Goal: Task Accomplishment & Management: Manage account settings

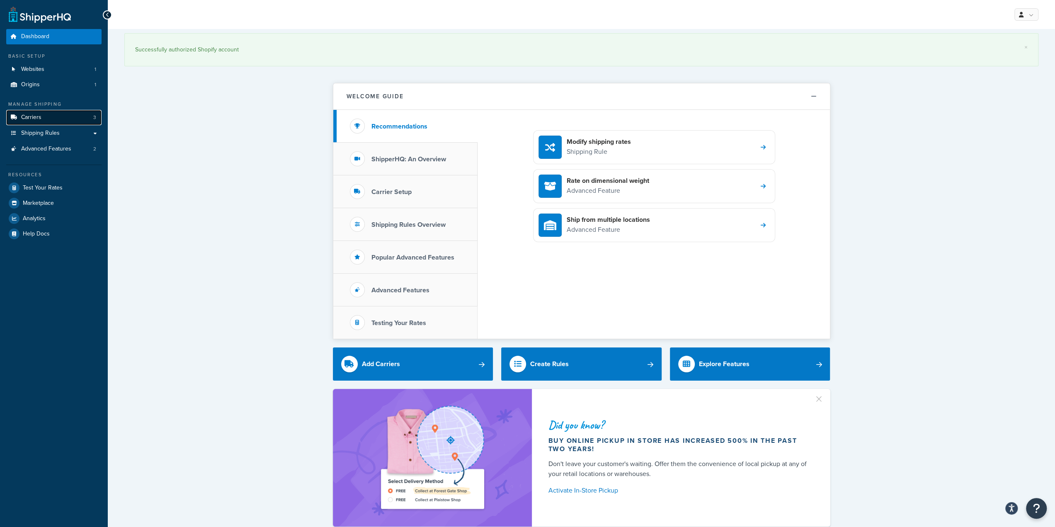
click at [56, 120] on link "Carriers 3" at bounding box center [53, 117] width 95 height 15
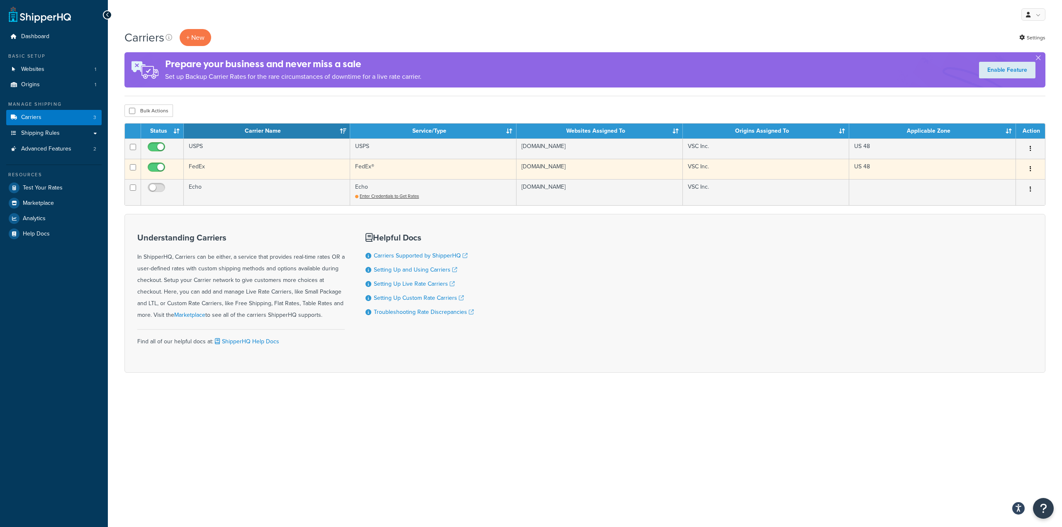
click at [228, 168] on td "FedEx" at bounding box center [267, 169] width 166 height 20
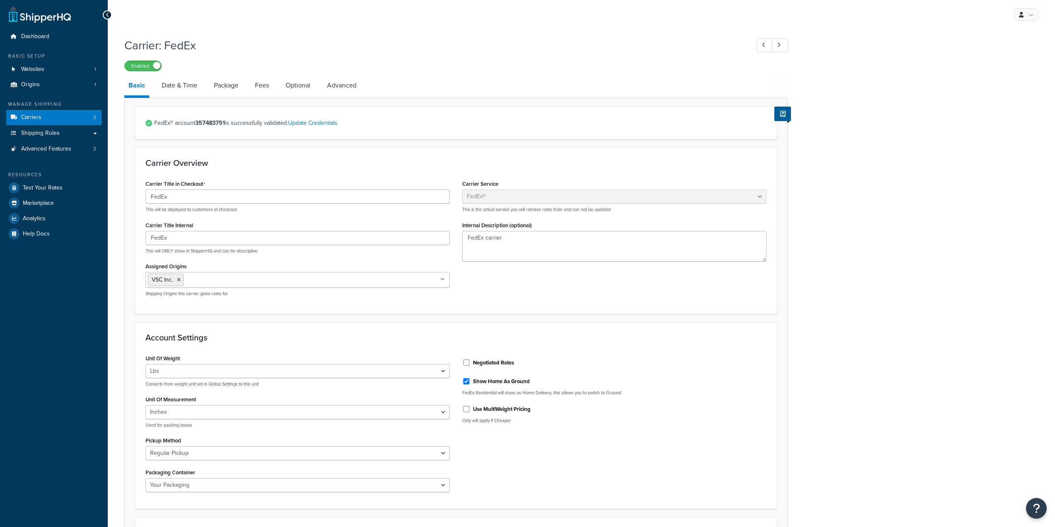
select select "fedEx"
select select "REGULAR_PICKUP"
select select "YOUR_PACKAGING"
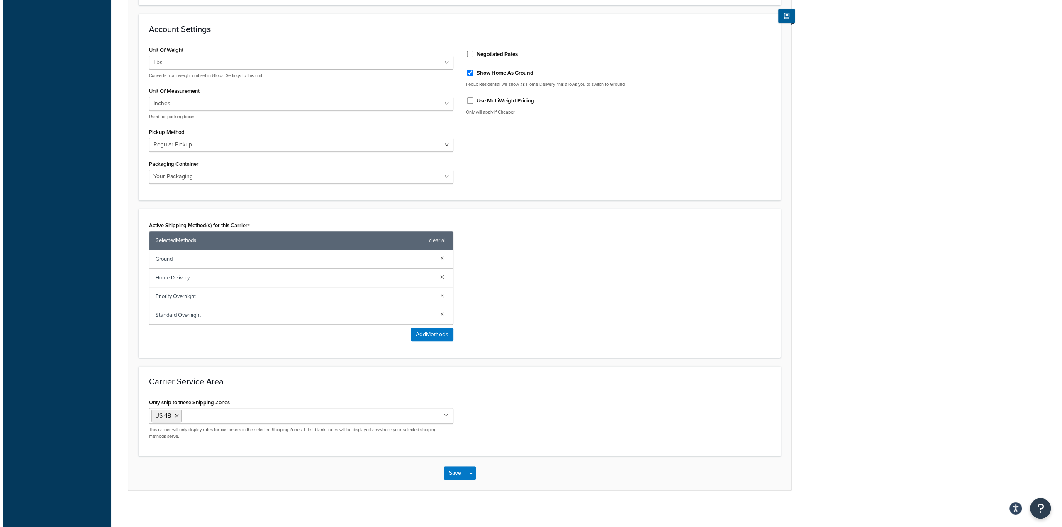
scroll to position [311, 0]
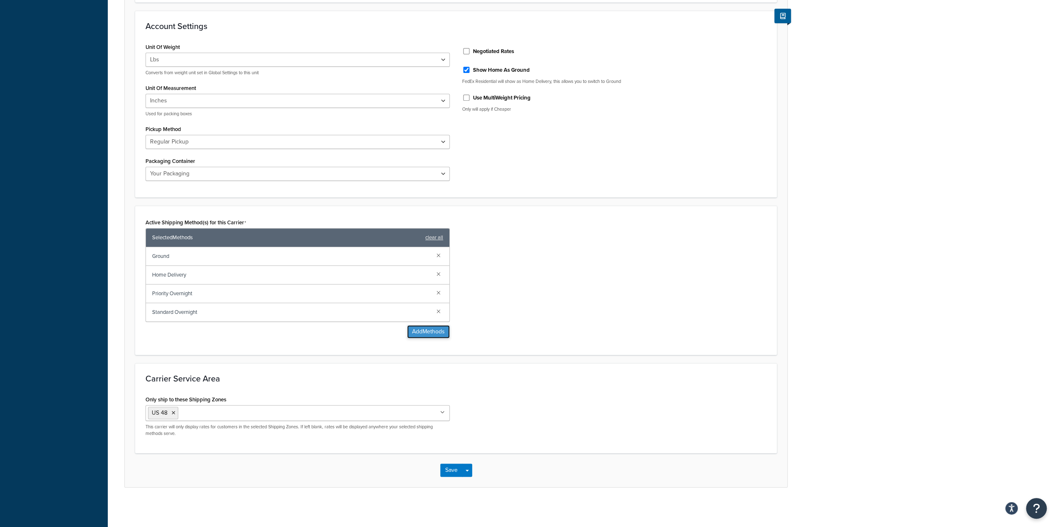
click at [438, 332] on button "Add Methods" at bounding box center [428, 331] width 43 height 13
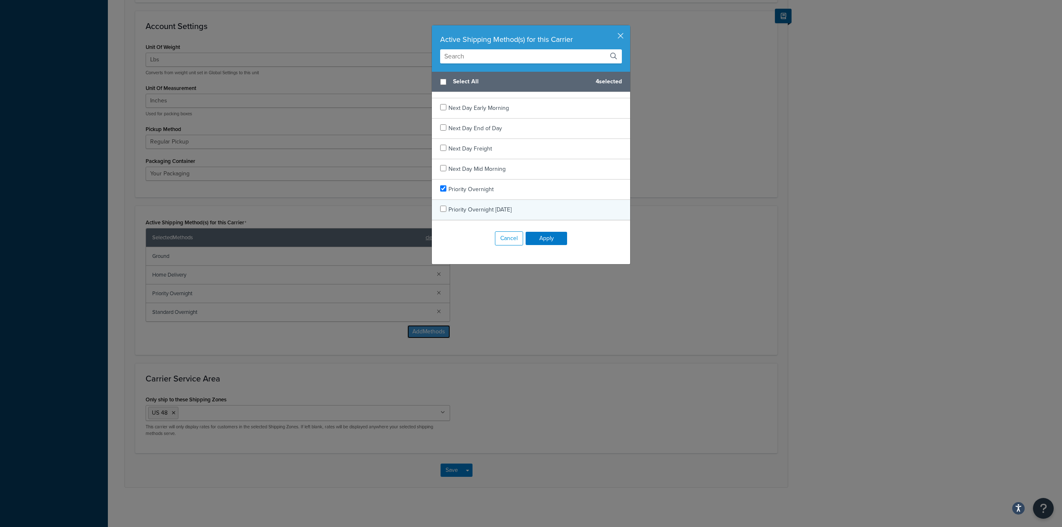
scroll to position [718, 0]
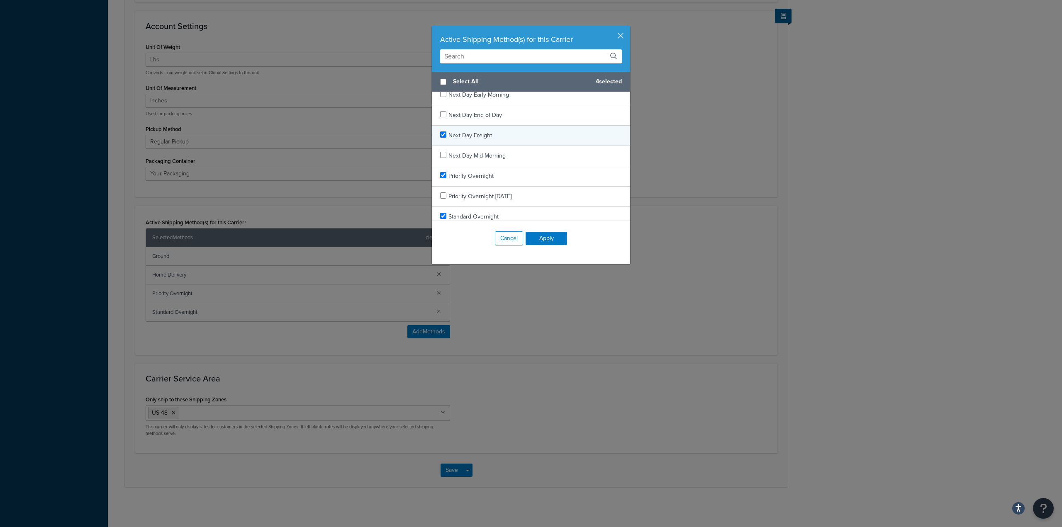
checkbox input "true"
click at [455, 131] on span "Next Day Freight" at bounding box center [470, 135] width 44 height 9
checkbox input "true"
click at [489, 132] on div "National Freight" at bounding box center [531, 137] width 198 height 20
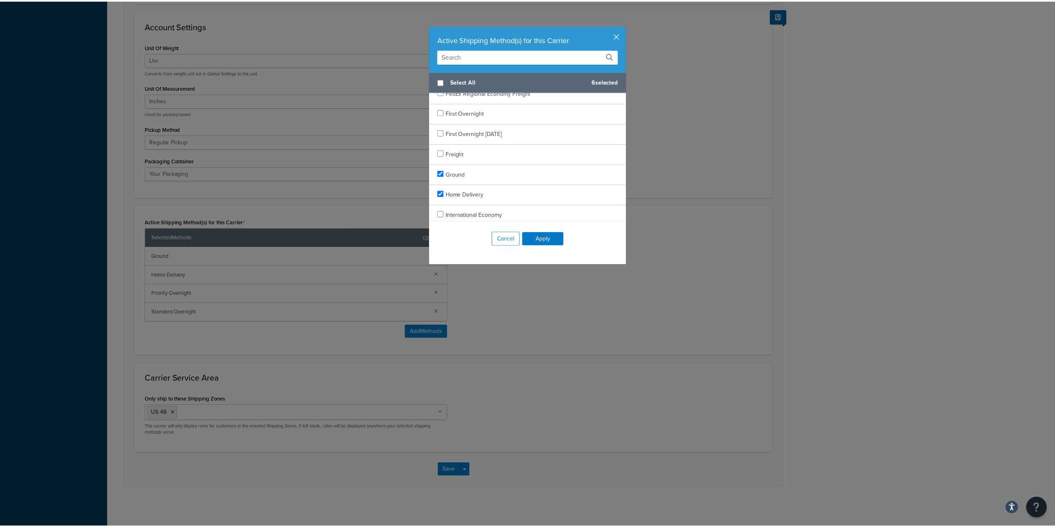
scroll to position [428, 0]
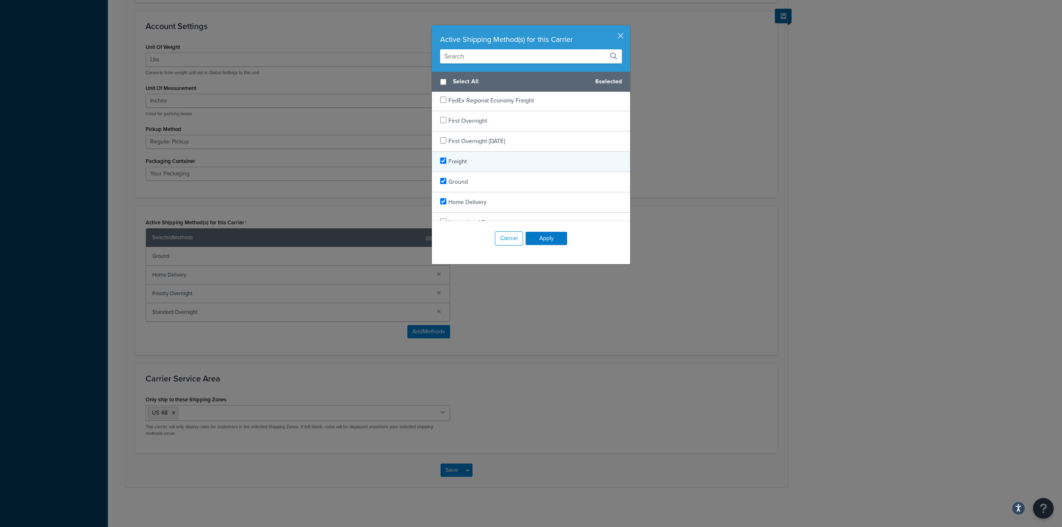
checkbox input "true"
click at [459, 156] on div "Freight" at bounding box center [457, 162] width 18 height 12
click at [544, 238] on button "Apply" at bounding box center [545, 238] width 41 height 13
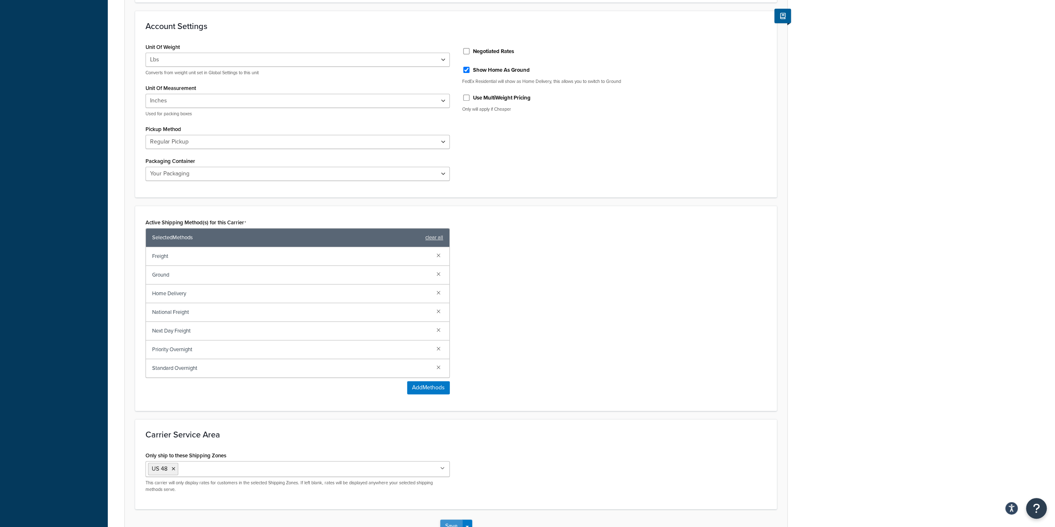
click at [453, 521] on button "Save" at bounding box center [451, 526] width 22 height 13
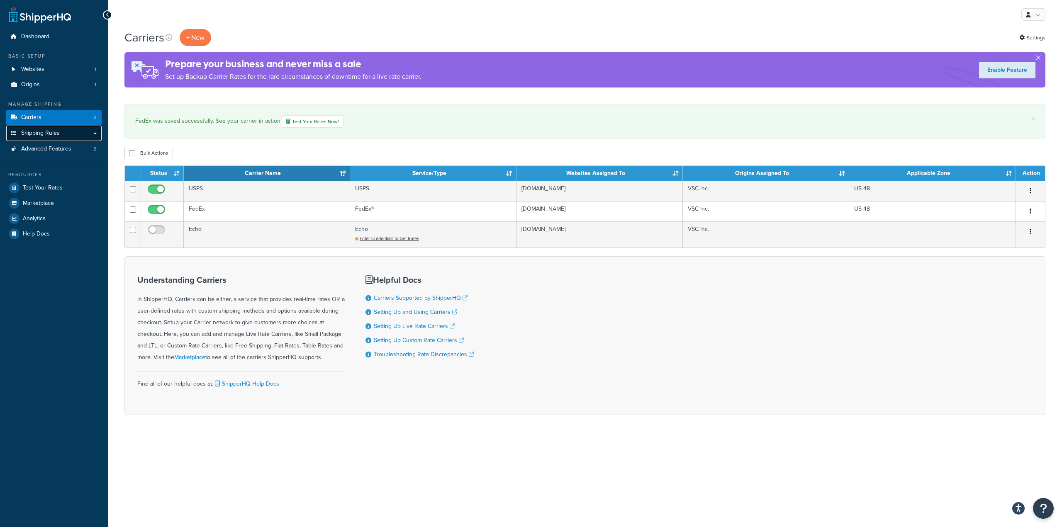
click at [68, 136] on link "Shipping Rules" at bounding box center [53, 133] width 95 height 15
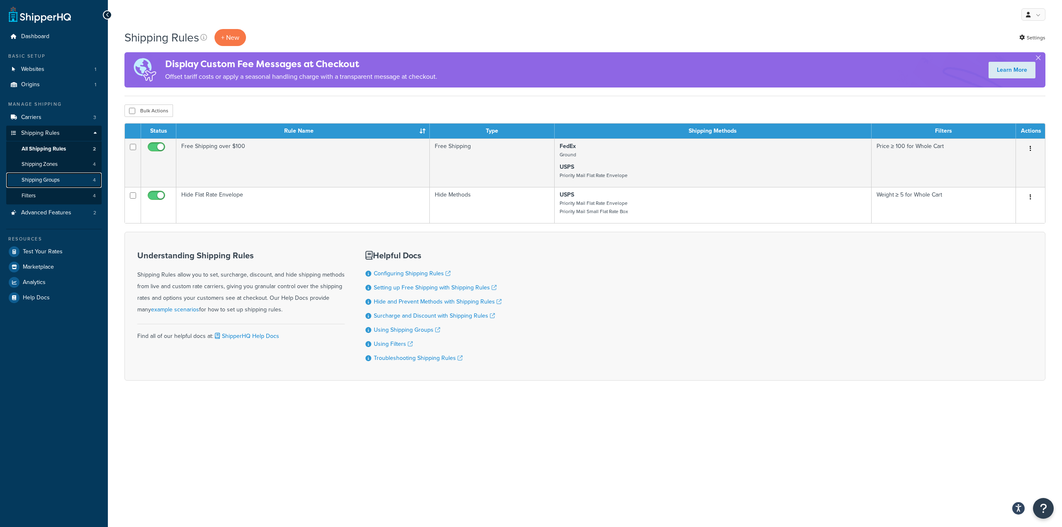
click at [57, 182] on span "Shipping Groups" at bounding box center [41, 180] width 38 height 7
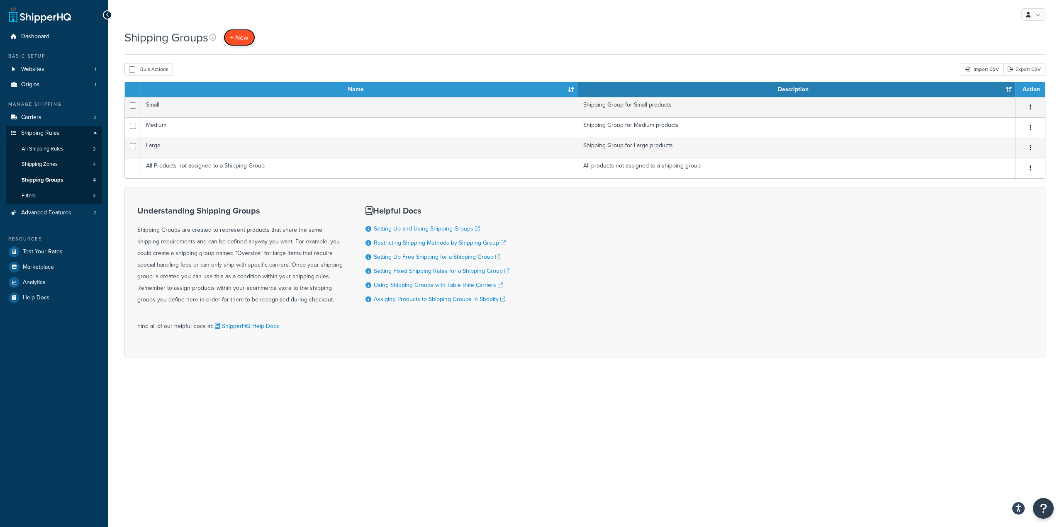
click at [244, 41] on span "+ New" at bounding box center [239, 38] width 18 height 10
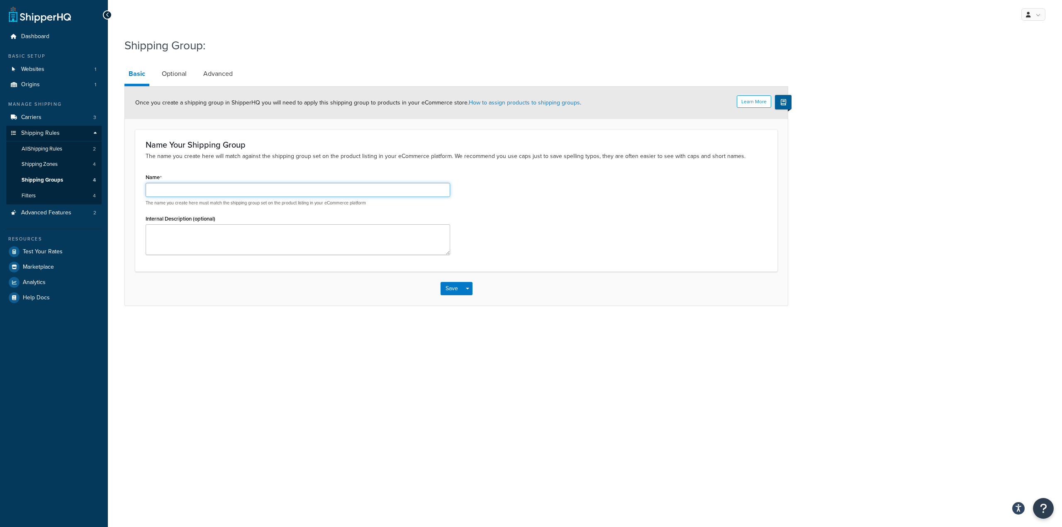
click at [224, 192] on input "Name" at bounding box center [298, 190] width 304 height 14
type input "Freight Test"
click at [178, 79] on link "Optional" at bounding box center [174, 74] width 33 height 20
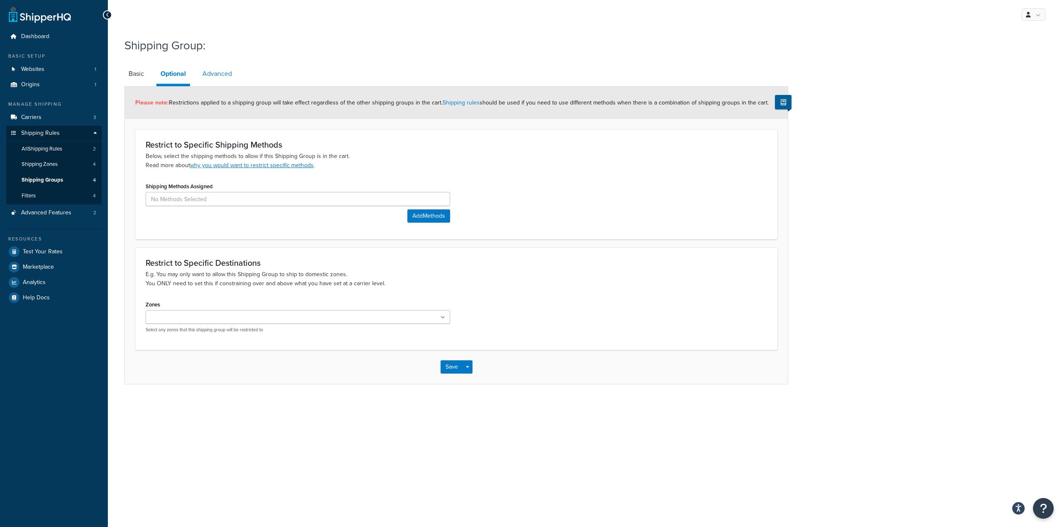
click at [220, 73] on link "Advanced" at bounding box center [217, 74] width 38 height 20
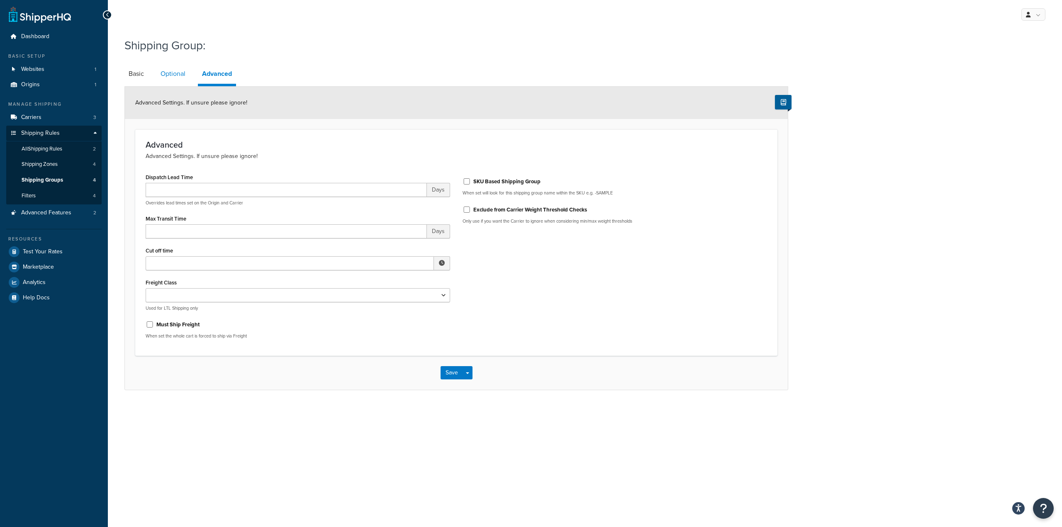
click at [167, 79] on link "Optional" at bounding box center [172, 74] width 33 height 20
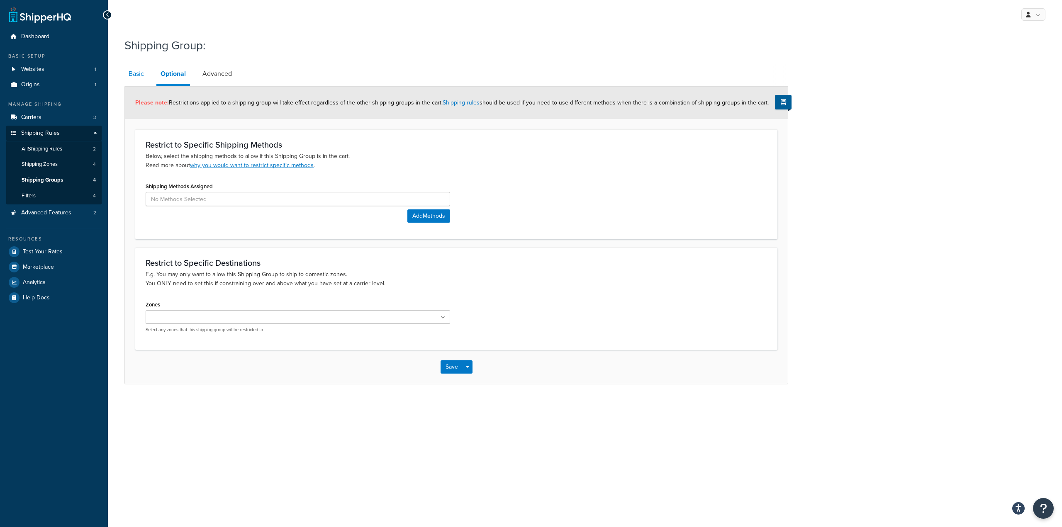
click at [136, 76] on link "Basic" at bounding box center [136, 74] width 24 height 20
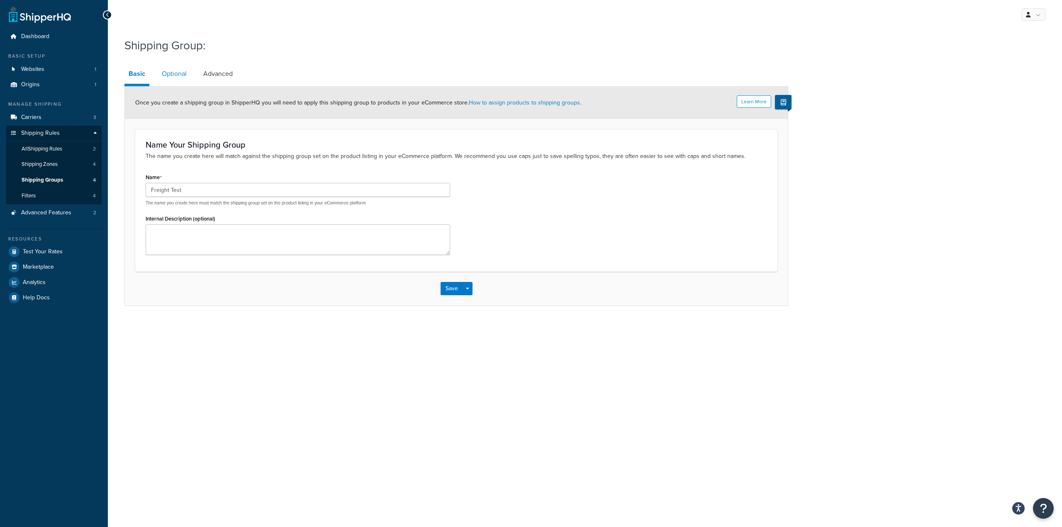
click at [173, 73] on link "Optional" at bounding box center [174, 74] width 33 height 20
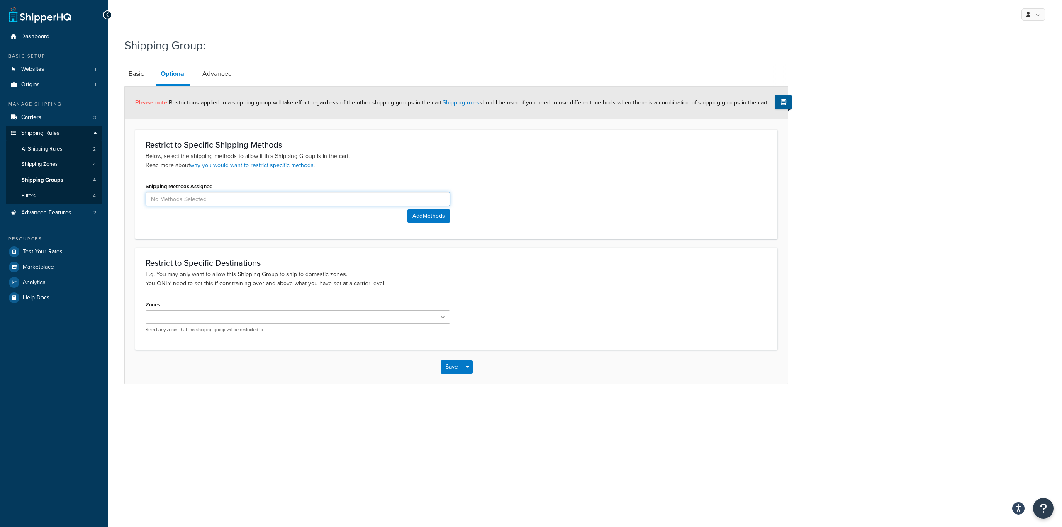
click at [220, 201] on input at bounding box center [298, 199] width 304 height 14
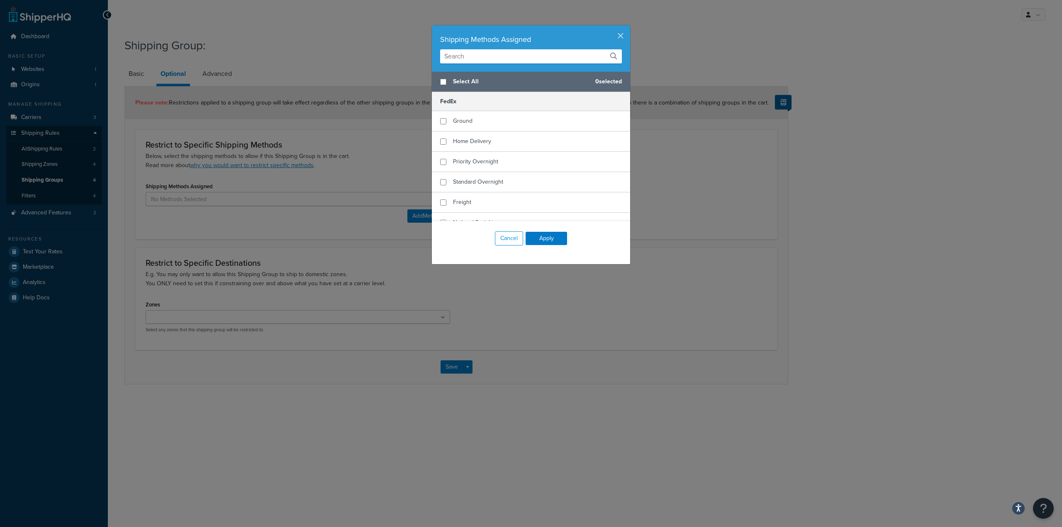
click at [373, 149] on div "Shipping Methods Assigned Select All 0 selected FedEx Ground Home Delivery Prio…" at bounding box center [531, 263] width 1062 height 527
click at [628, 27] on button "button" at bounding box center [629, 26] width 2 height 2
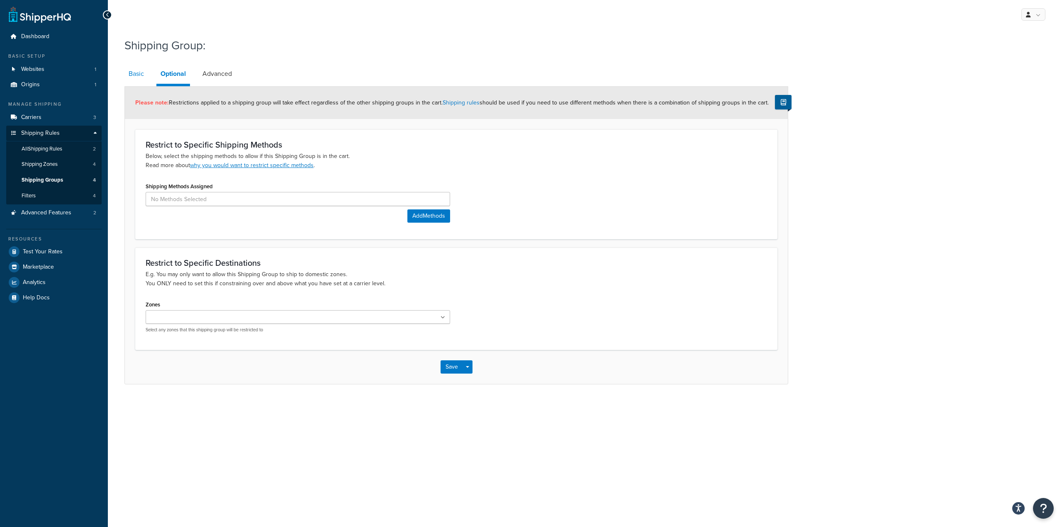
click at [131, 73] on link "Basic" at bounding box center [136, 74] width 24 height 20
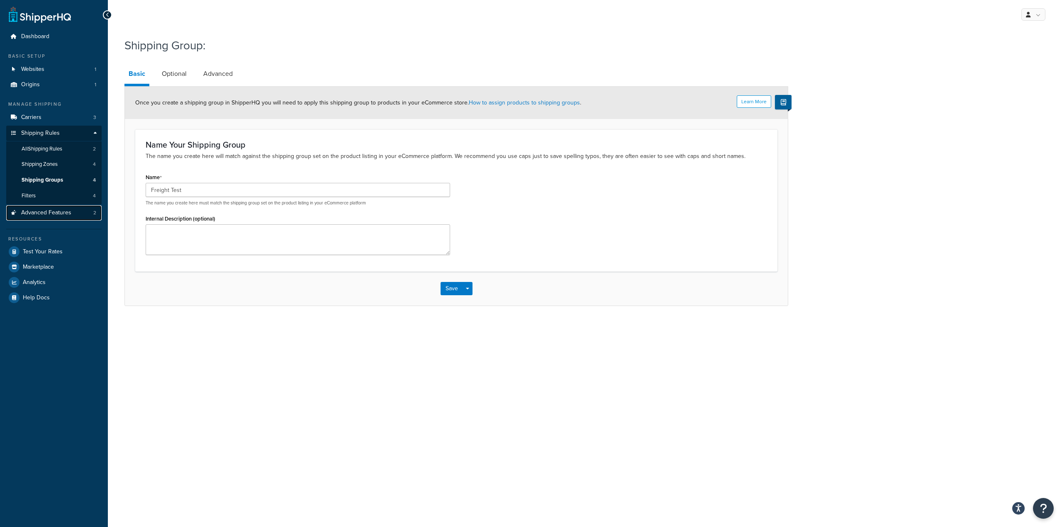
click at [56, 212] on span "Advanced Features" at bounding box center [46, 212] width 50 height 7
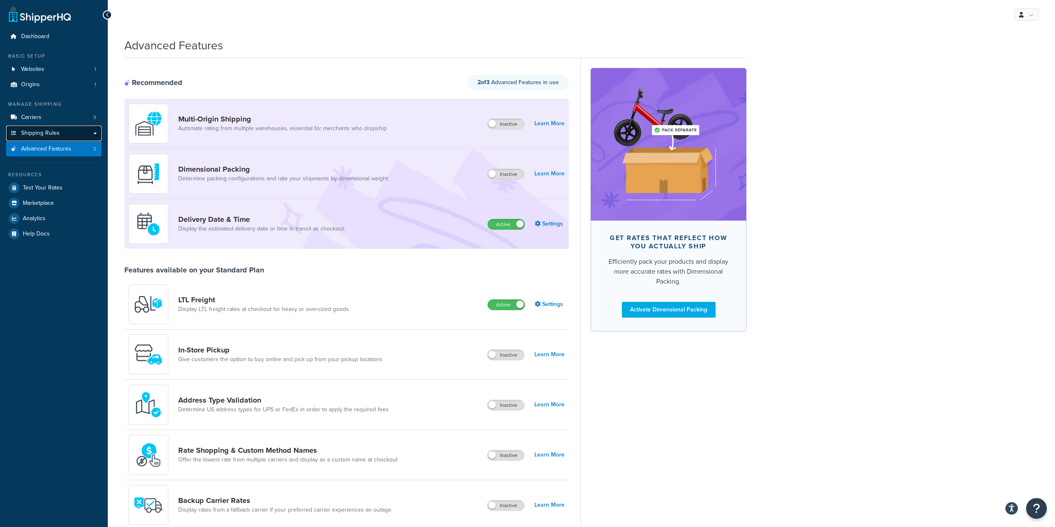
click at [64, 137] on link "Shipping Rules" at bounding box center [53, 133] width 95 height 15
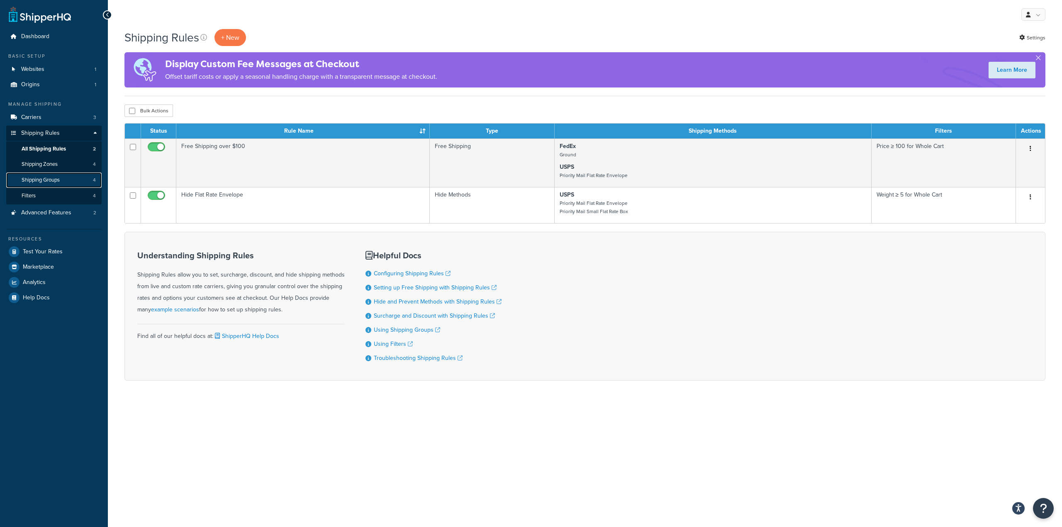
click at [62, 179] on link "Shipping Groups 4" at bounding box center [53, 180] width 95 height 15
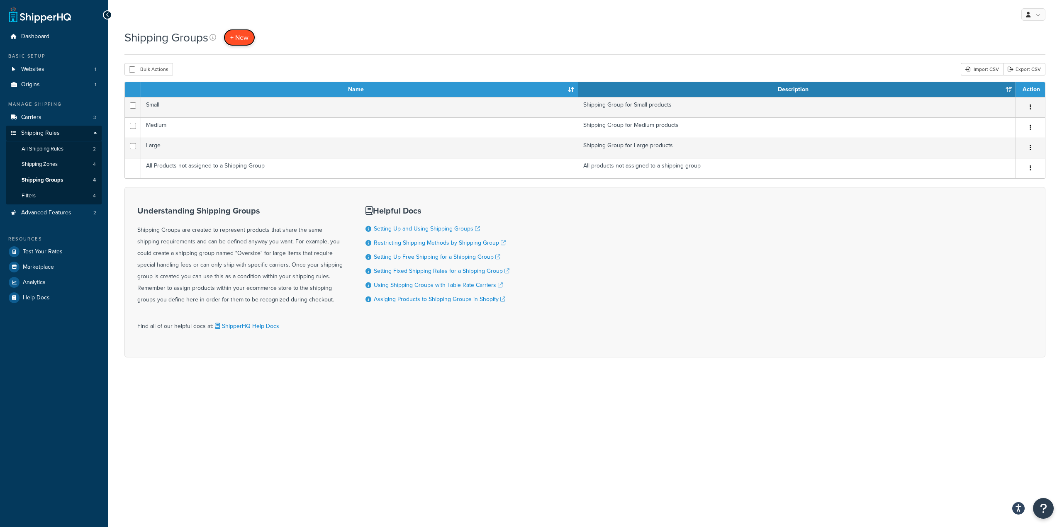
click at [241, 42] on link "+ New" at bounding box center [240, 37] width 32 height 17
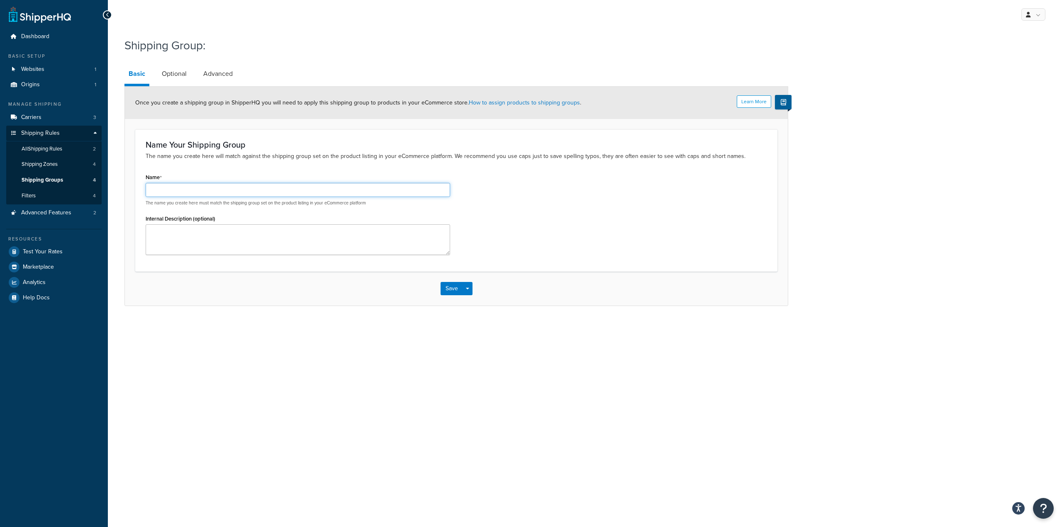
click at [188, 194] on input "Name" at bounding box center [298, 190] width 304 height 14
type input "Freight Only"
click at [187, 69] on link "Optional" at bounding box center [174, 74] width 33 height 20
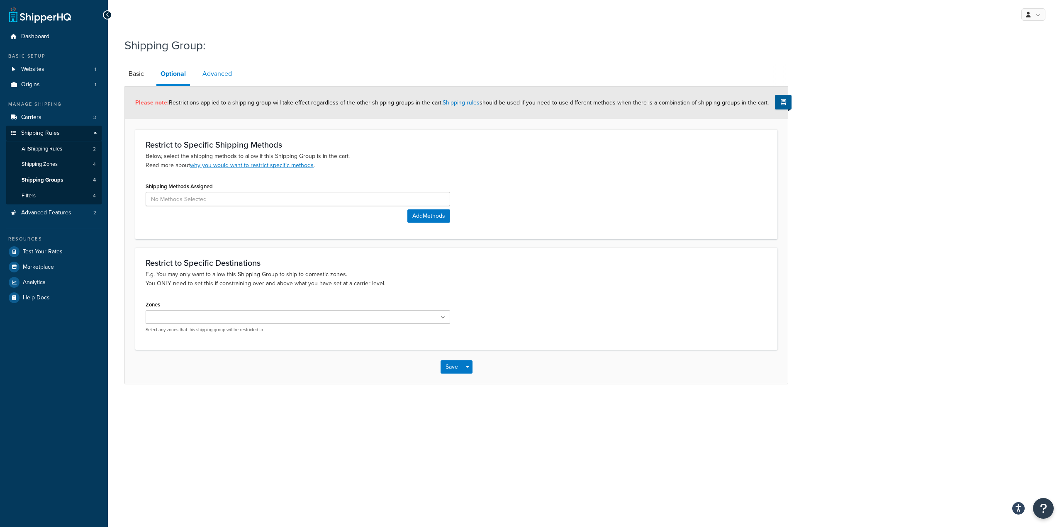
click at [218, 73] on link "Advanced" at bounding box center [217, 74] width 38 height 20
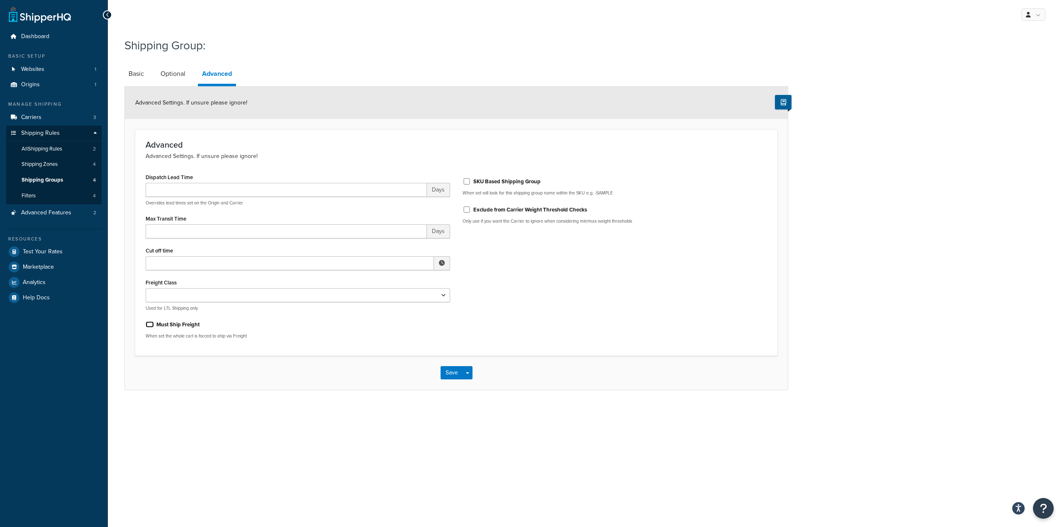
click at [150, 326] on input "Must Ship Freight" at bounding box center [150, 324] width 8 height 6
checkbox input "true"
click at [248, 298] on select "50 55 60 65 70 77.5 85 92.5 100 110 125 150 175 200 250 300 400 500" at bounding box center [298, 295] width 304 height 14
click at [606, 428] on div "My Profile Billing Global Settings Contact Us Logout Shipping Group: Basic Opti…" at bounding box center [585, 263] width 954 height 527
click at [179, 72] on link "Optional" at bounding box center [172, 74] width 33 height 20
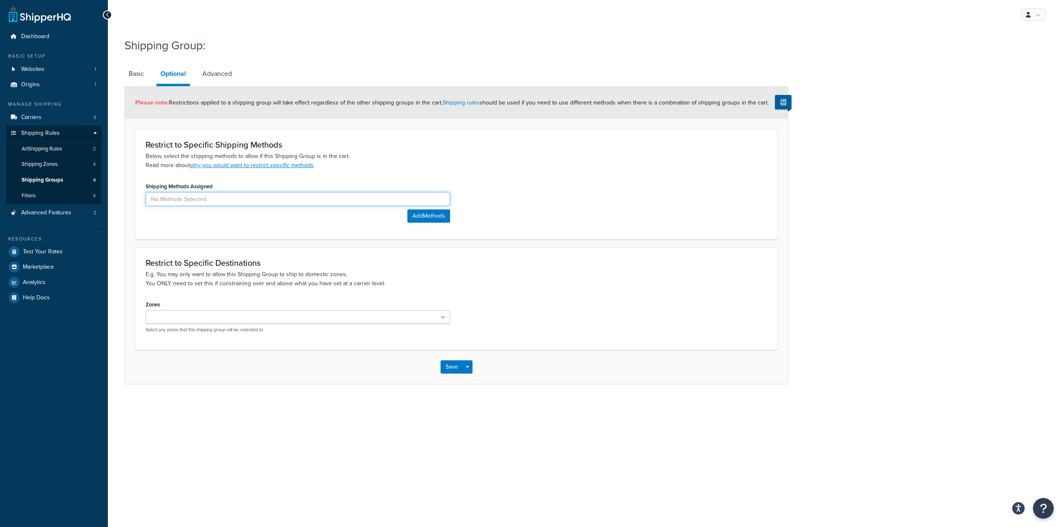
click at [219, 203] on input at bounding box center [298, 199] width 304 height 14
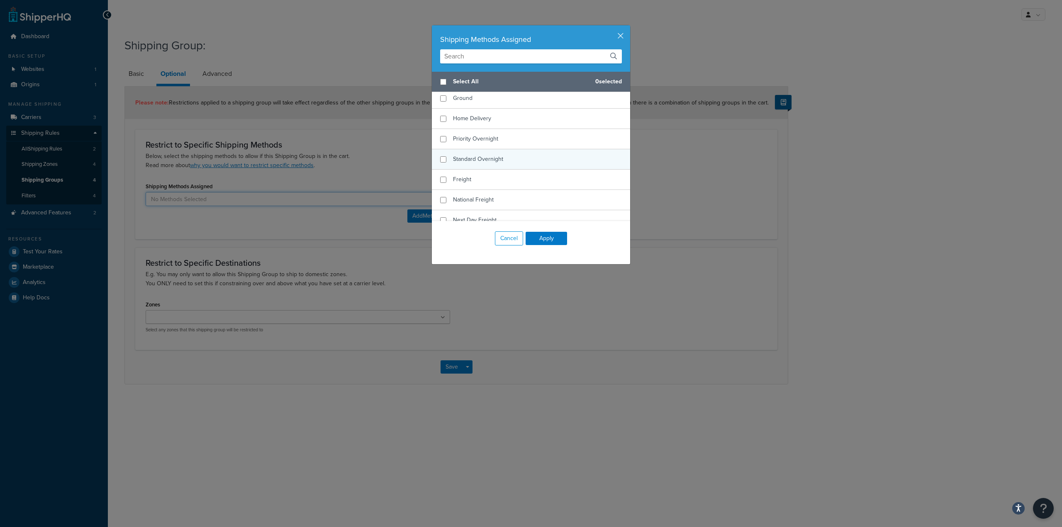
scroll to position [41, 0]
click at [440, 158] on input "checkbox" at bounding box center [443, 161] width 6 height 6
checkbox input "true"
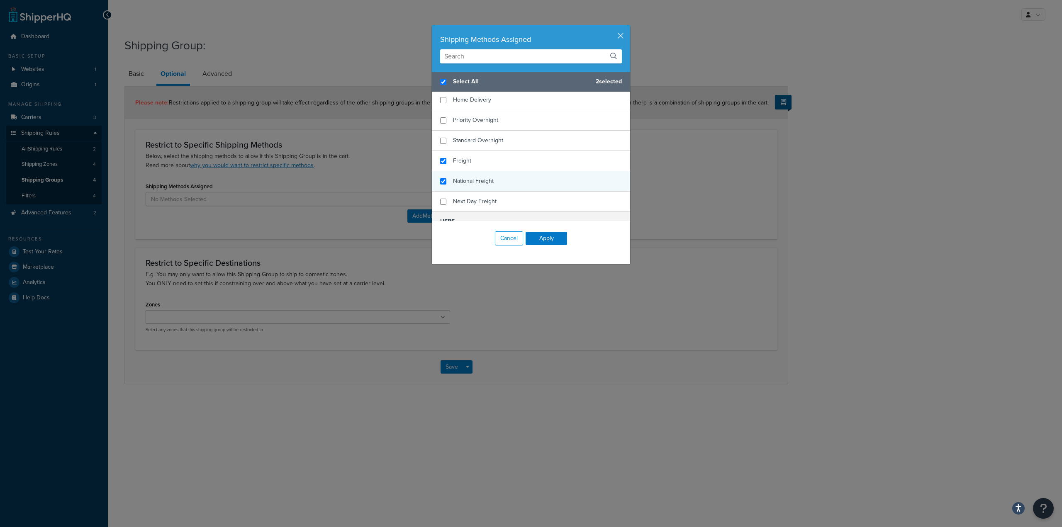
click at [439, 175] on div "National Freight" at bounding box center [531, 181] width 198 height 20
checkbox input "false"
click at [440, 199] on input "checkbox" at bounding box center [443, 202] width 6 height 6
checkbox input "true"
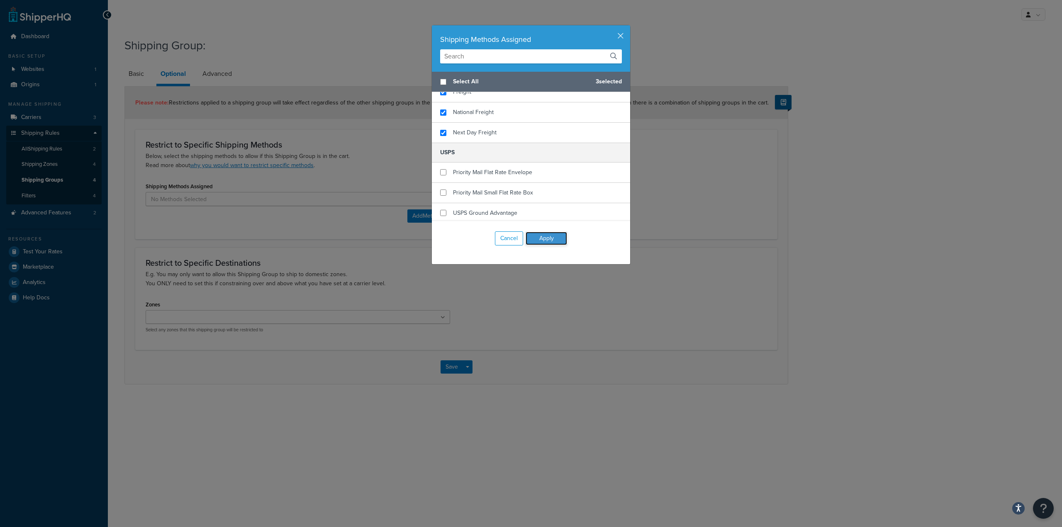
click at [540, 239] on button "Apply" at bounding box center [545, 238] width 41 height 13
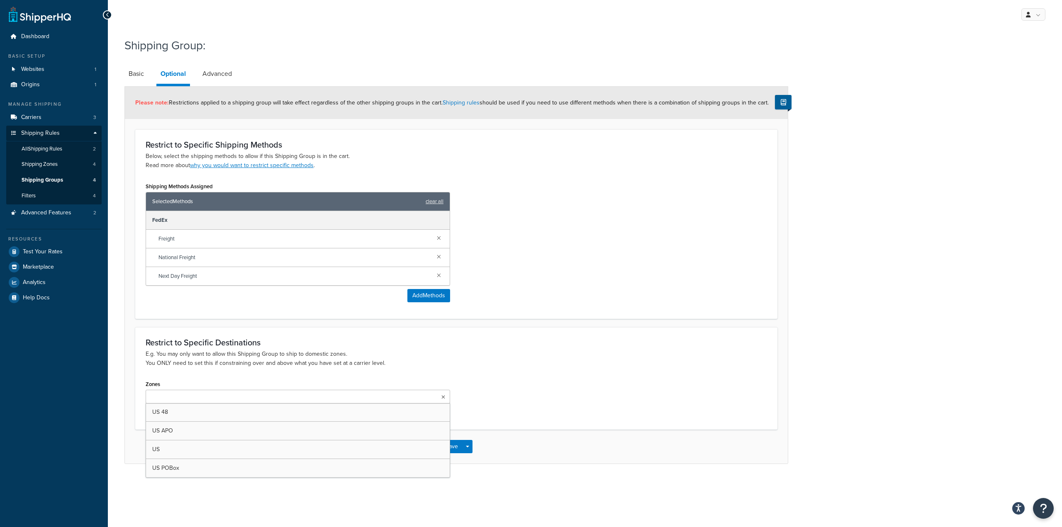
click at [331, 392] on ul at bounding box center [298, 397] width 304 height 14
click at [535, 459] on div "Save Save Dropdown Save and Edit Save and Duplicate Save and Create New" at bounding box center [456, 449] width 663 height 34
click at [455, 447] on button "Save" at bounding box center [451, 448] width 22 height 13
